Goal: Check status: Check status

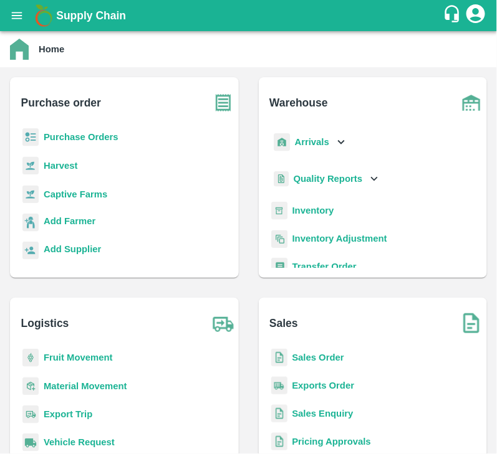
click at [64, 141] on b "Purchase Orders" at bounding box center [81, 137] width 75 height 10
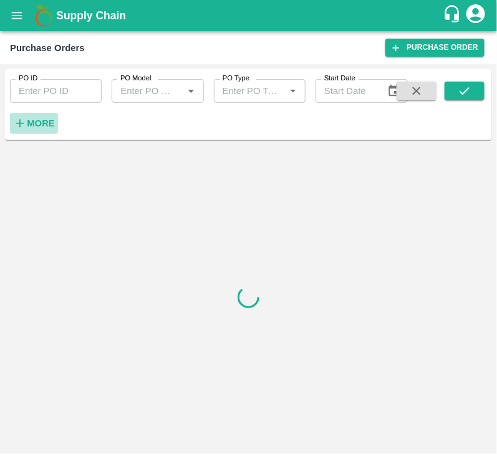
click at [44, 118] on strong "More" at bounding box center [41, 123] width 28 height 10
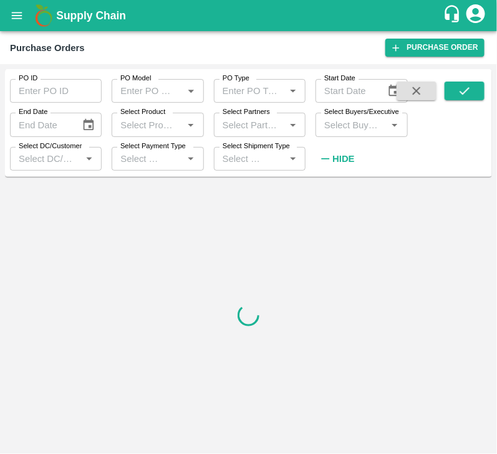
click at [336, 125] on input "Select Buyers/Executive" at bounding box center [351, 125] width 64 height 16
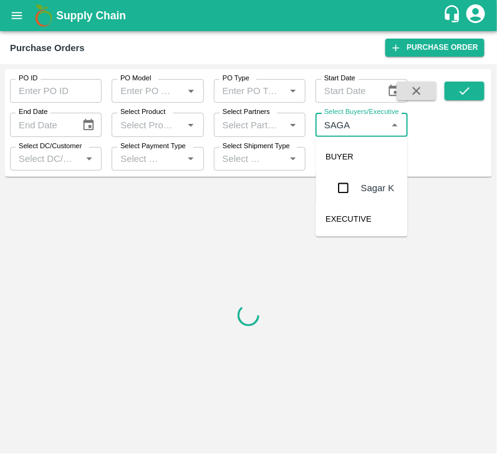
type input "SAGAR"
click at [346, 191] on input "checkbox" at bounding box center [343, 188] width 25 height 25
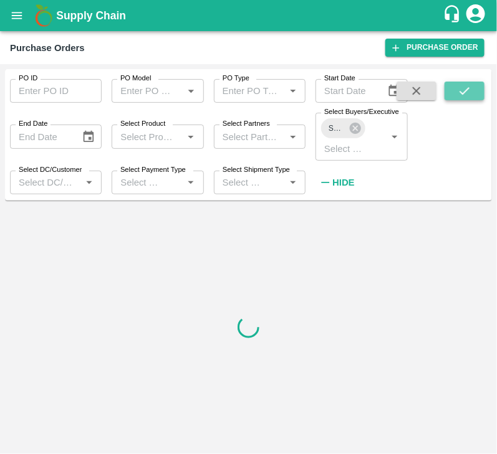
click at [468, 92] on icon "submit" at bounding box center [464, 91] width 14 height 14
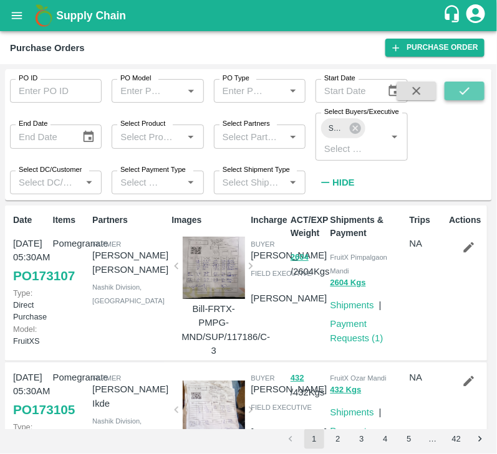
click at [473, 84] on button "submit" at bounding box center [464, 91] width 40 height 19
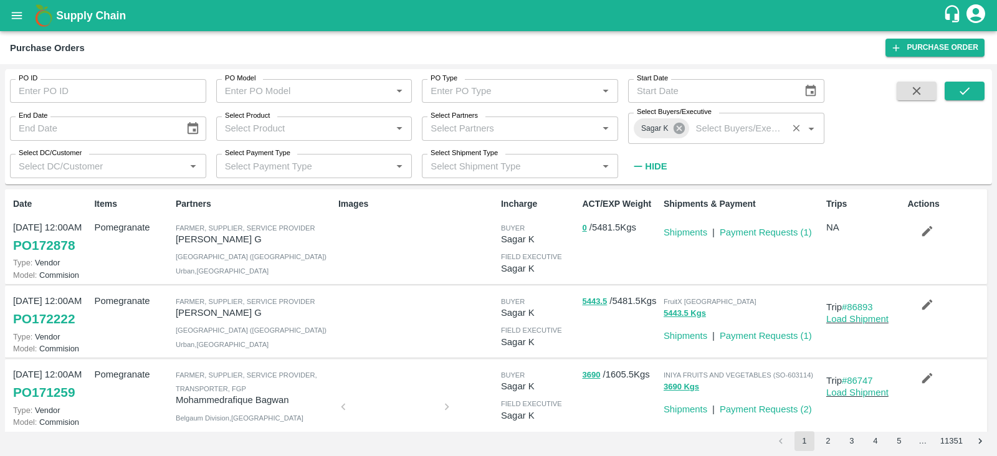
click at [496, 130] on icon at bounding box center [678, 128] width 11 height 11
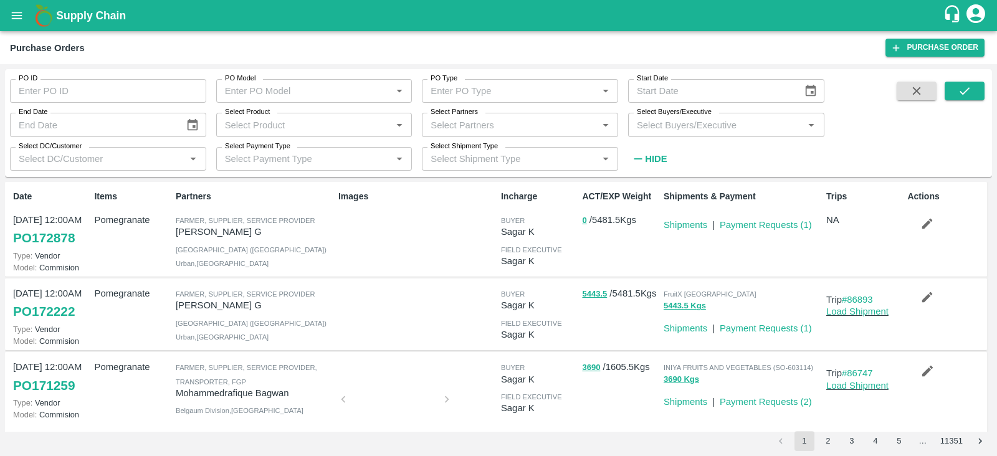
click at [496, 129] on input "Select Buyers/Executive" at bounding box center [716, 125] width 168 height 16
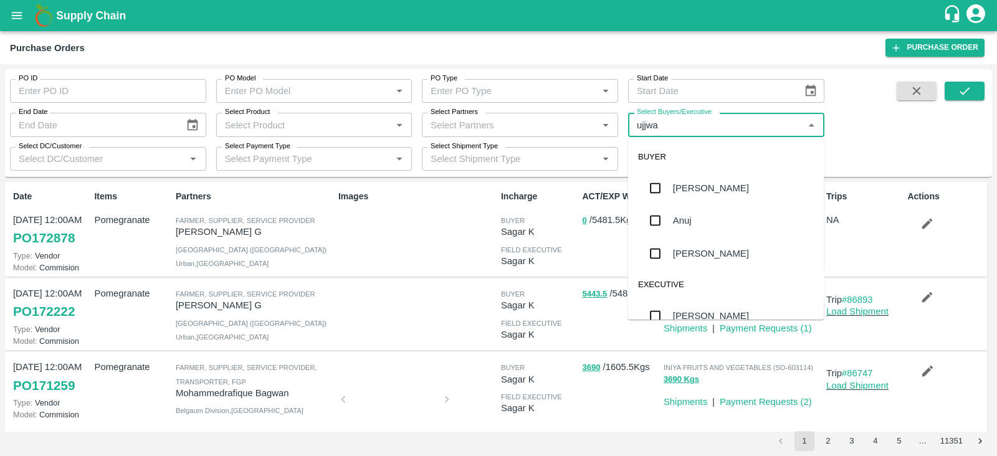
type input "ujjwal"
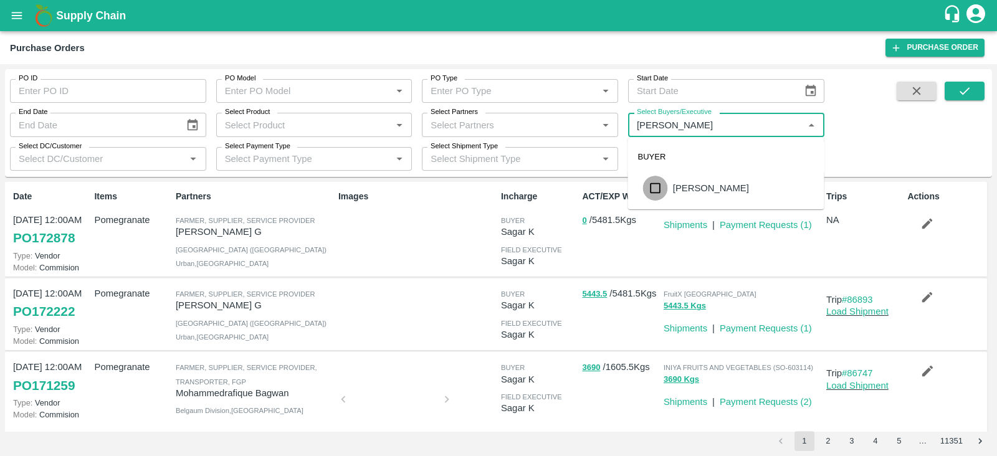
click at [496, 185] on input "checkbox" at bounding box center [655, 188] width 25 height 25
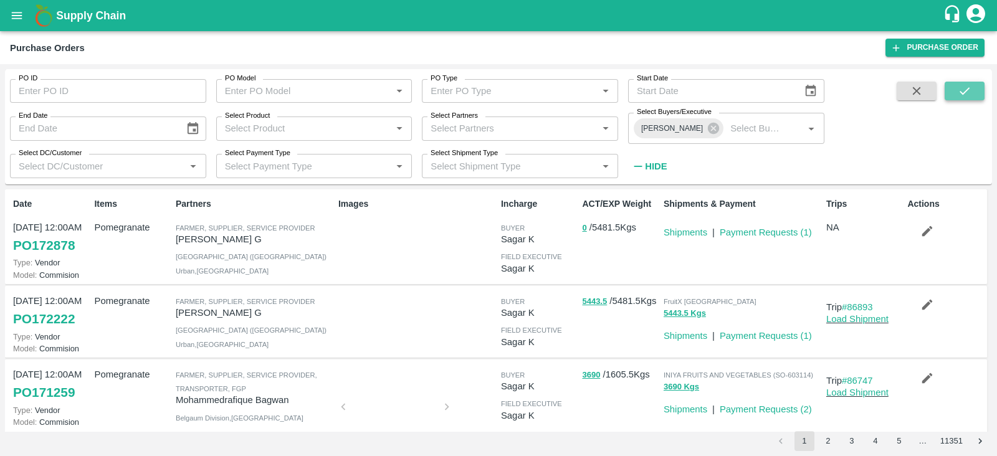
click at [496, 89] on icon "submit" at bounding box center [965, 91] width 14 height 14
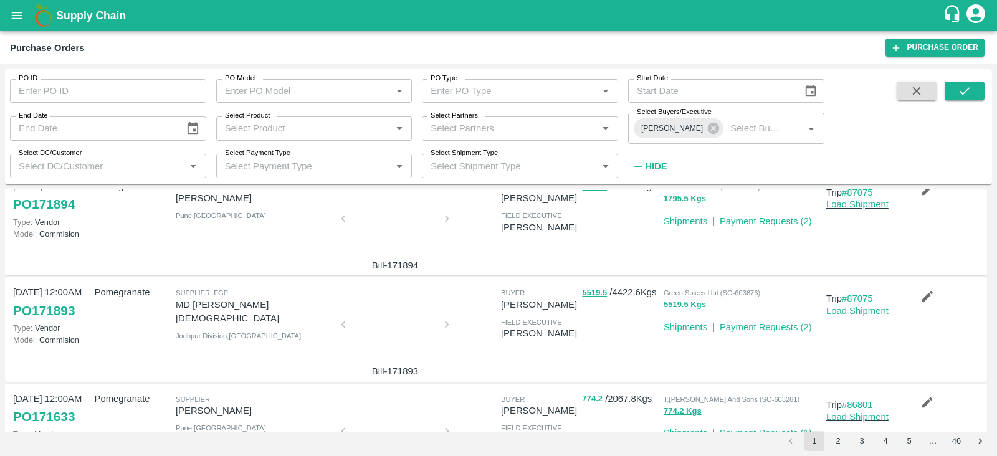
scroll to position [45, 0]
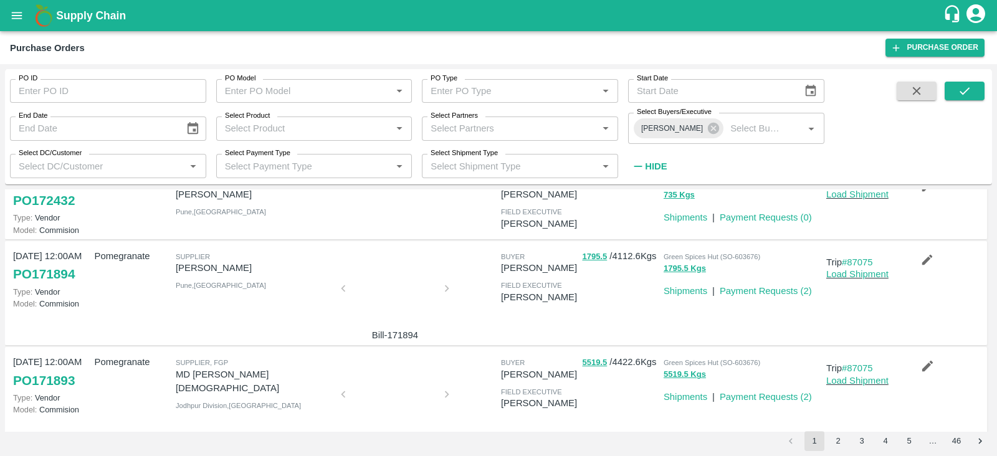
click at [496, 303] on div "1795.5 / 4112.6 Kgs" at bounding box center [617, 293] width 81 height 98
click at [496, 132] on icon at bounding box center [713, 128] width 11 height 11
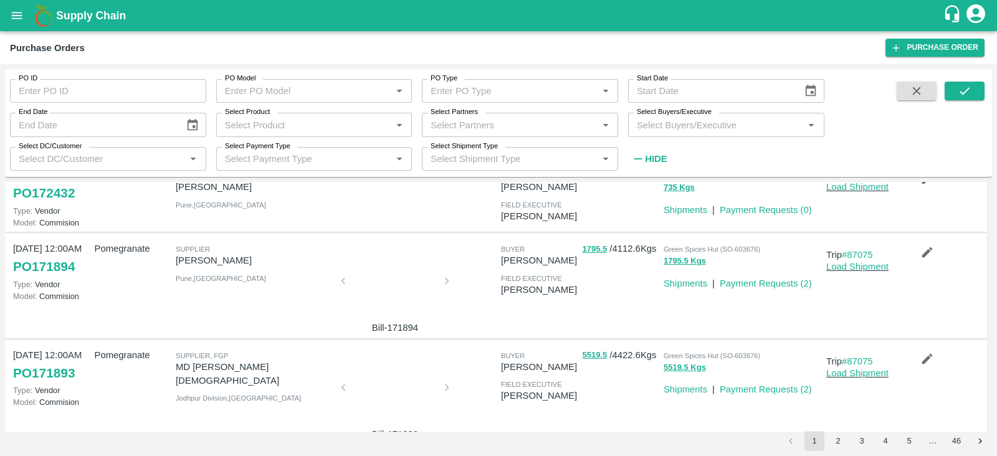
click at [496, 128] on input "Select Buyers/Executive" at bounding box center [716, 125] width 168 height 16
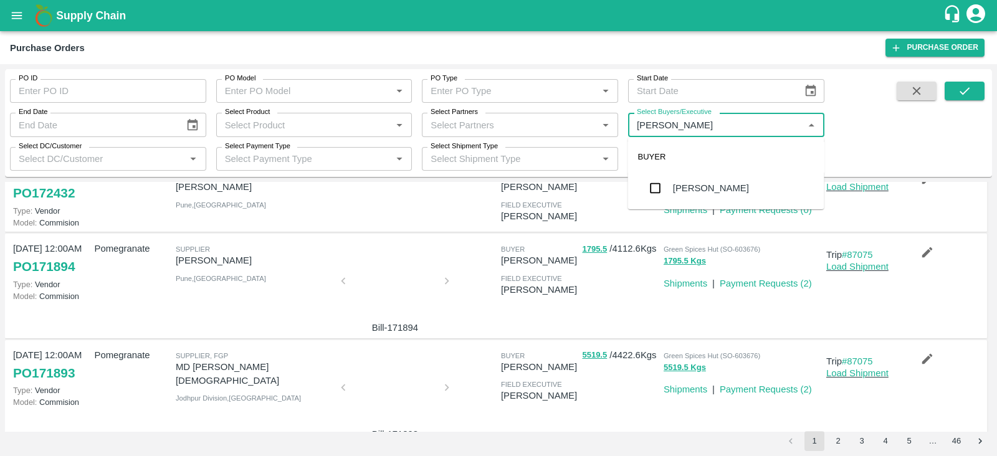
type input "Avinash"
click at [496, 181] on input "checkbox" at bounding box center [655, 188] width 25 height 25
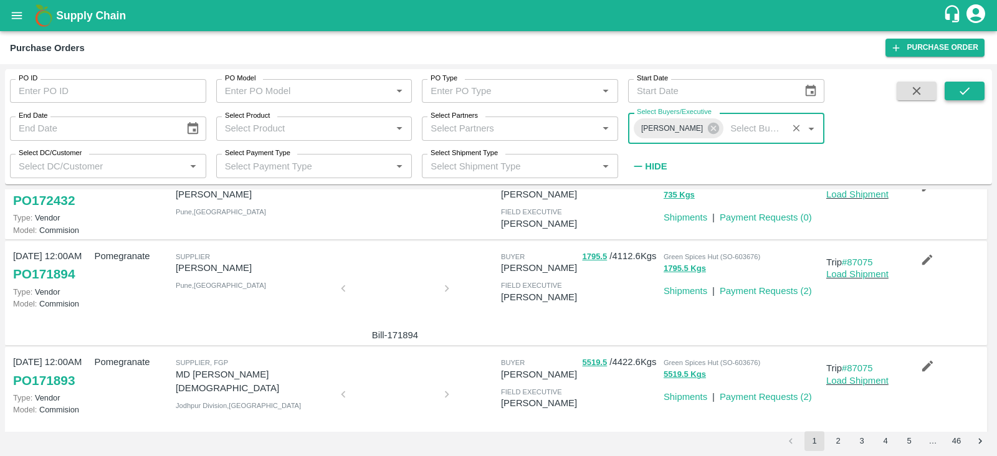
click at [496, 91] on button "submit" at bounding box center [965, 91] width 40 height 19
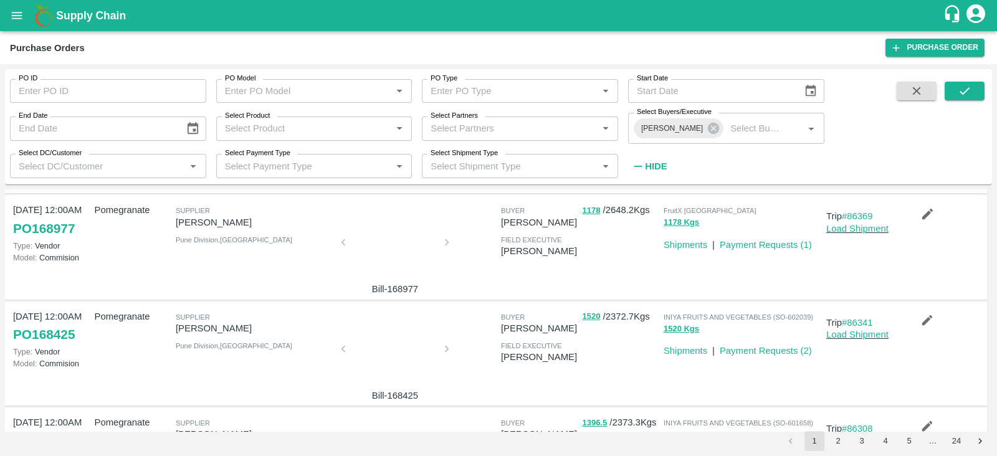
scroll to position [198, 0]
click at [496, 129] on icon at bounding box center [713, 128] width 11 height 11
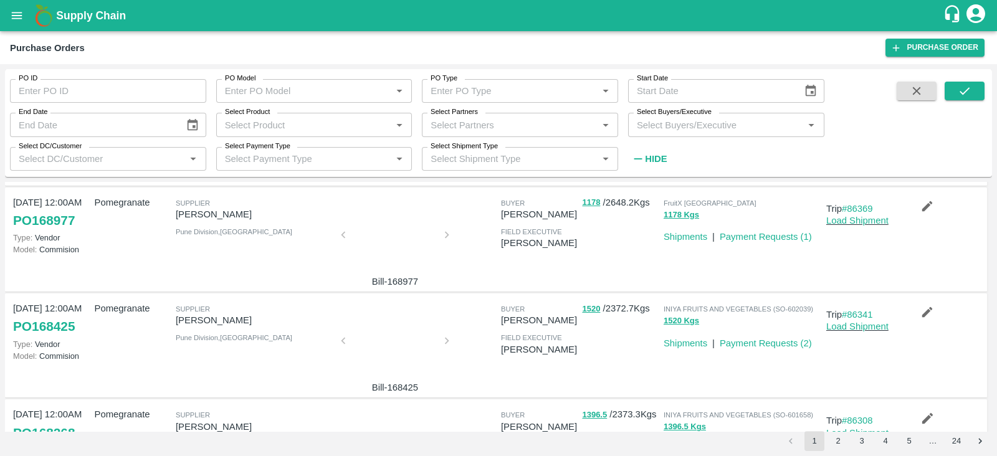
click at [496, 123] on input "Select Buyers/Executive" at bounding box center [716, 125] width 168 height 16
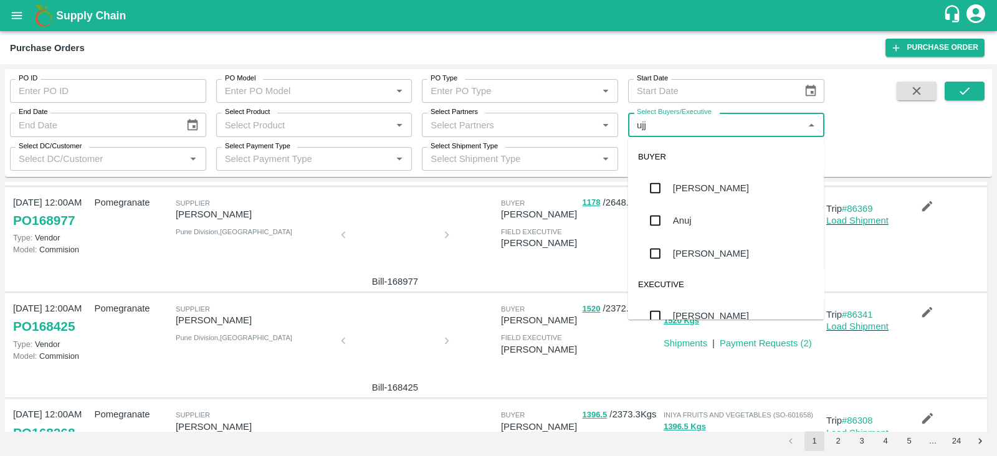
type input "ujjw"
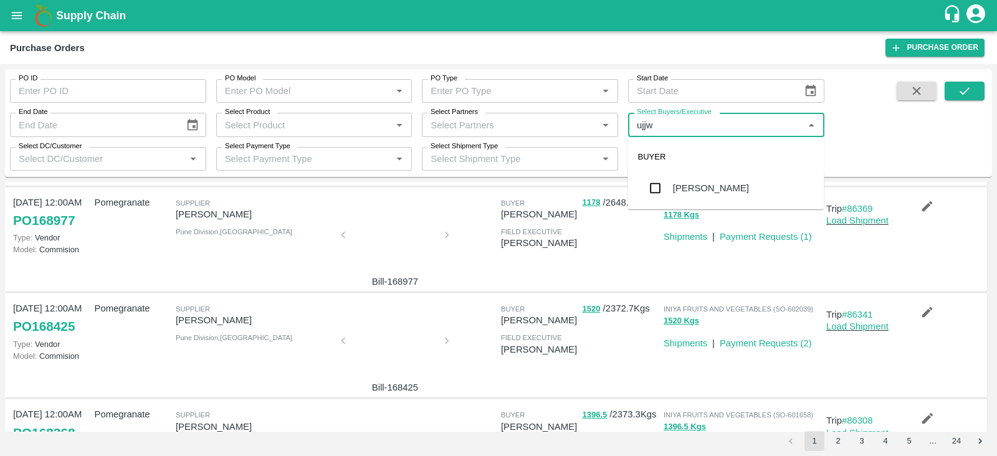
click at [496, 178] on input "checkbox" at bounding box center [655, 188] width 25 height 25
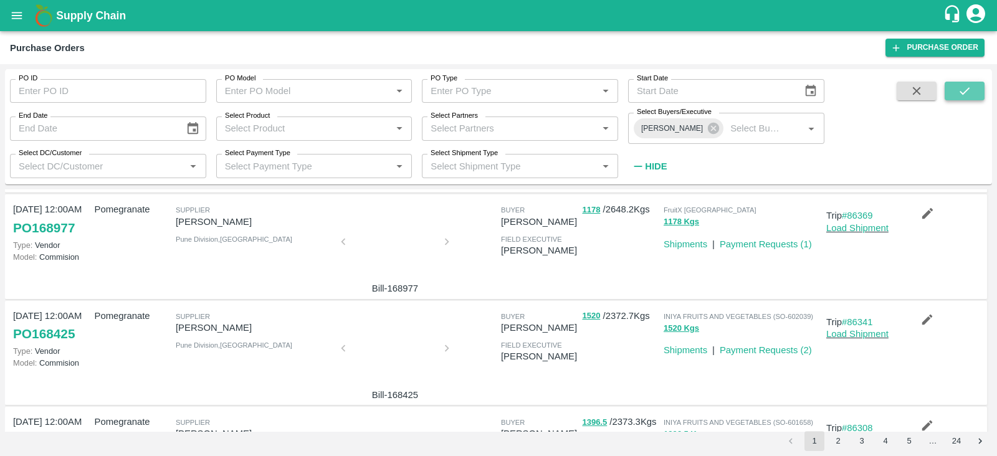
click at [496, 84] on icon "submit" at bounding box center [965, 91] width 14 height 14
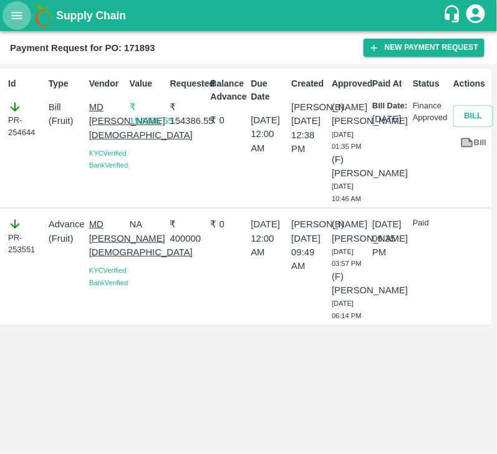
click at [11, 19] on icon "open drawer" at bounding box center [17, 16] width 14 height 14
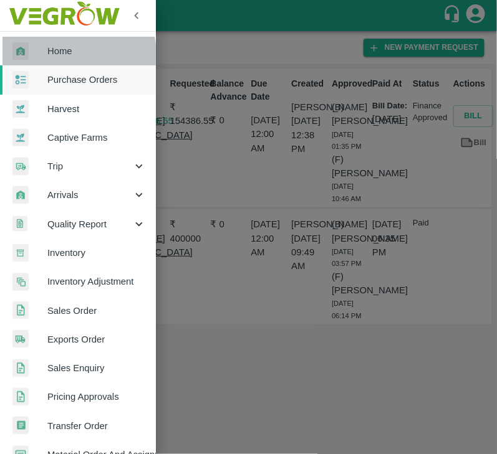
click at [70, 54] on span "Home" at bounding box center [96, 51] width 98 height 14
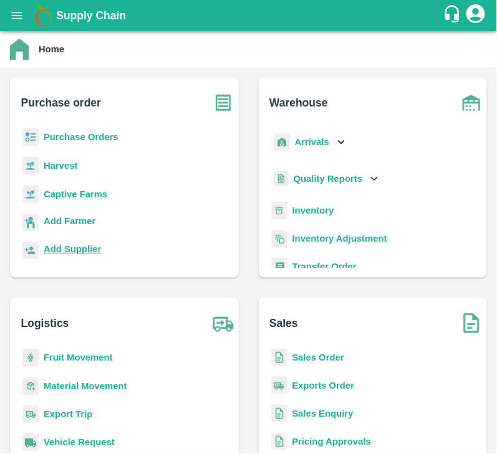
click at [71, 245] on b "Add Supplier" at bounding box center [72, 249] width 57 height 10
click at [110, 133] on b "Purchase Orders" at bounding box center [81, 137] width 75 height 10
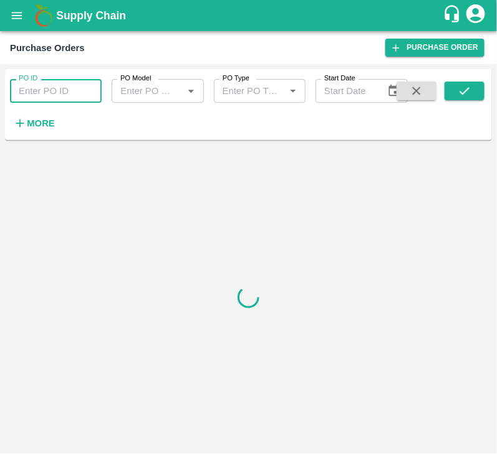
click at [65, 93] on input "PO ID" at bounding box center [56, 91] width 92 height 24
paste input "171259"
type input "171259"
click at [458, 93] on icon "submit" at bounding box center [464, 91] width 14 height 14
